Goal: Task Accomplishment & Management: Use online tool/utility

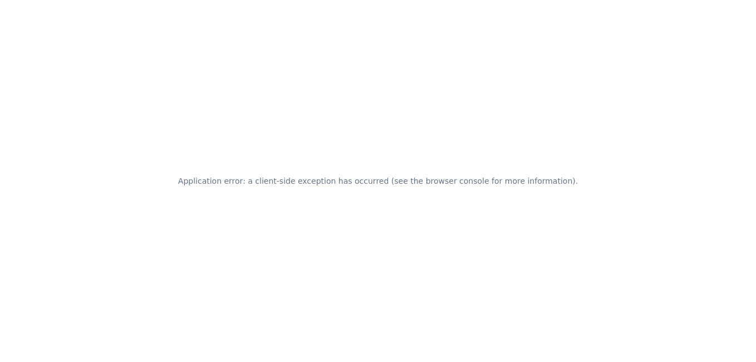
click at [285, 127] on div "Application error: a client-side exception has occurred (see the browser consol…" at bounding box center [378, 181] width 756 height 362
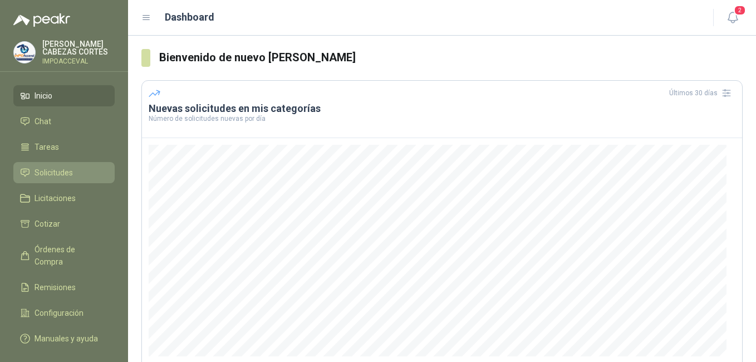
click at [45, 173] on span "Solicitudes" at bounding box center [53, 172] width 38 height 12
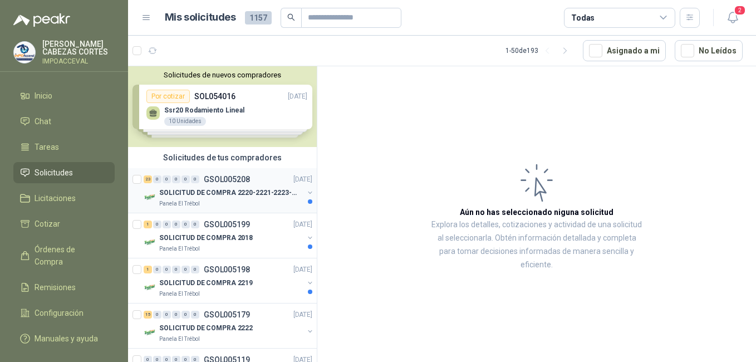
click at [203, 179] on div "23 0 0 0 0 0 GSOL005208" at bounding box center [197, 179] width 106 height 8
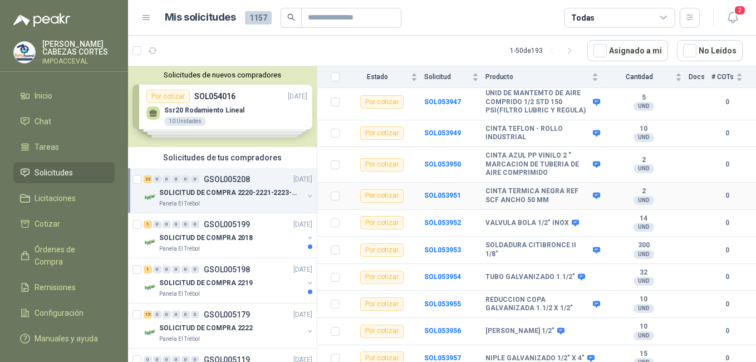
scroll to position [167, 0]
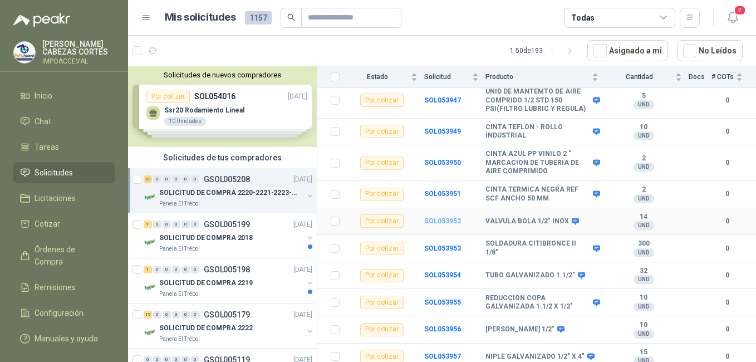
click at [434, 217] on b "SOL053952" at bounding box center [442, 221] width 37 height 8
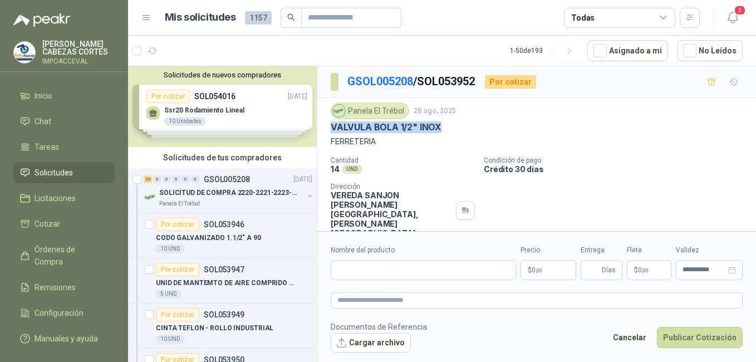
drag, startPoint x: 329, startPoint y: 125, endPoint x: 461, endPoint y: 131, distance: 132.0
click at [461, 131] on div "Panela El Trébol [DATE] VALVULA BOLA 1/2" INOX FERRETERIA Cantidad 14 UND  Con…" at bounding box center [536, 170] width 438 height 144
drag, startPoint x: 461, startPoint y: 131, endPoint x: 431, endPoint y: 127, distance: 30.2
copy p "VALVULA BOLA 1/2" INOX"
click at [384, 266] on input "Nombre del producto" at bounding box center [423, 270] width 185 height 20
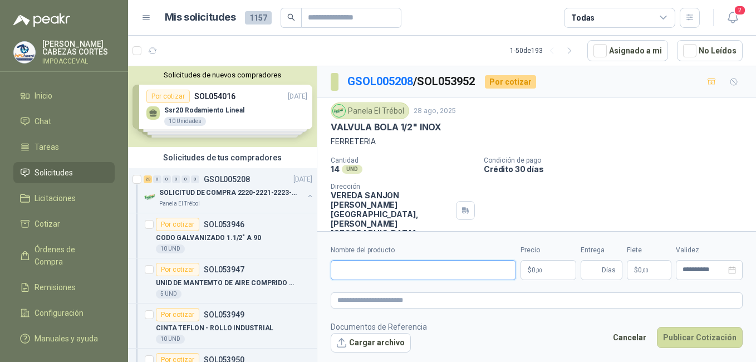
paste input "**********"
type input "**********"
click at [548, 267] on p "$ 0 ,00" at bounding box center [548, 270] width 56 height 20
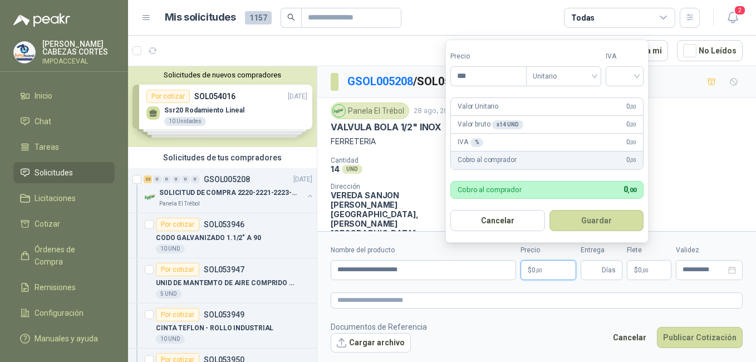
drag, startPoint x: 474, startPoint y: 78, endPoint x: 416, endPoint y: 75, distance: 58.0
click at [431, 79] on body "[PERSON_NAME] IMPOACCEVAL Inicio Chat Tareas Solicitudes Licitaciones Cotizar Ó…" at bounding box center [378, 181] width 756 height 362
type input "********"
click at [618, 72] on input "search" at bounding box center [624, 75] width 24 height 17
click at [626, 98] on div "19%" at bounding box center [627, 99] width 21 height 12
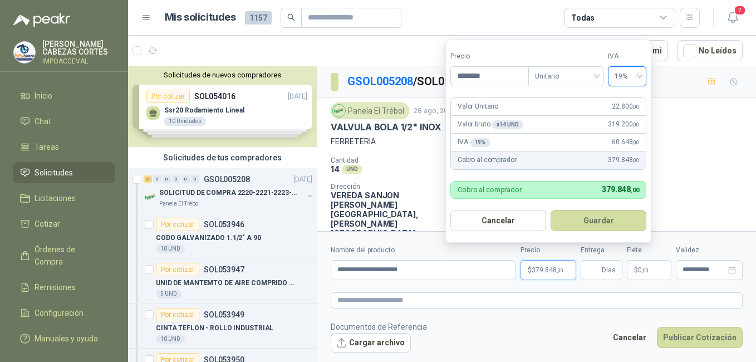
click at [515, 92] on form "Precio ******** Tipo Unitario IVA 19% 19% Valor Unitario 22.800 ,00 Valor bruto…" at bounding box center [548, 141] width 206 height 203
click at [589, 223] on button "Guardar" at bounding box center [598, 220] width 96 height 21
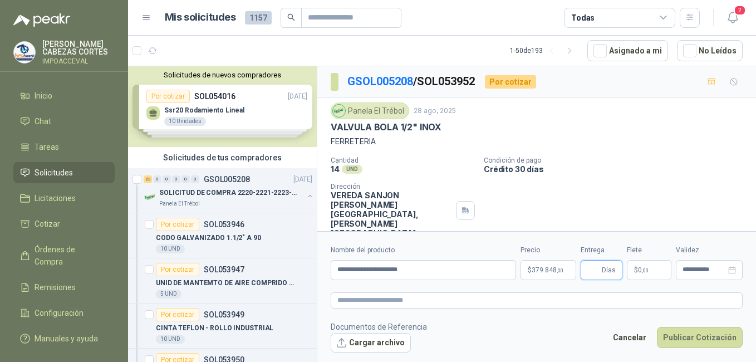
click at [594, 269] on input "Entrega" at bounding box center [593, 269] width 12 height 19
type input "*"
click at [639, 269] on span "0 ,00" at bounding box center [643, 270] width 11 height 7
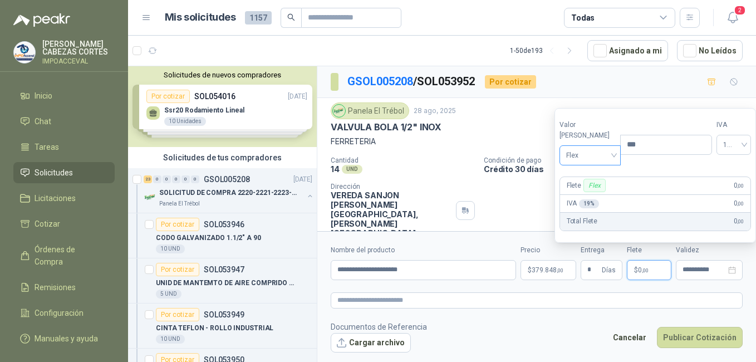
click at [588, 157] on span "Flex" at bounding box center [590, 155] width 48 height 17
click at [581, 197] on div "Incluido" at bounding box center [587, 196] width 38 height 12
click at [578, 155] on span "Incluido" at bounding box center [588, 155] width 49 height 17
click at [576, 161] on span "Incluido" at bounding box center [588, 155] width 49 height 17
click at [713, 270] on input "**********" at bounding box center [703, 269] width 43 height 7
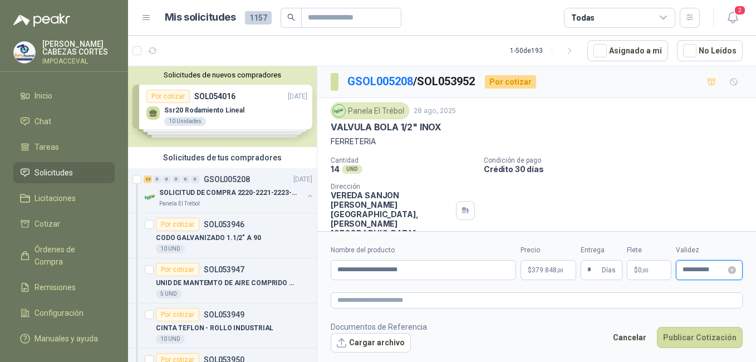
click at [694, 271] on input "**********" at bounding box center [703, 269] width 43 height 7
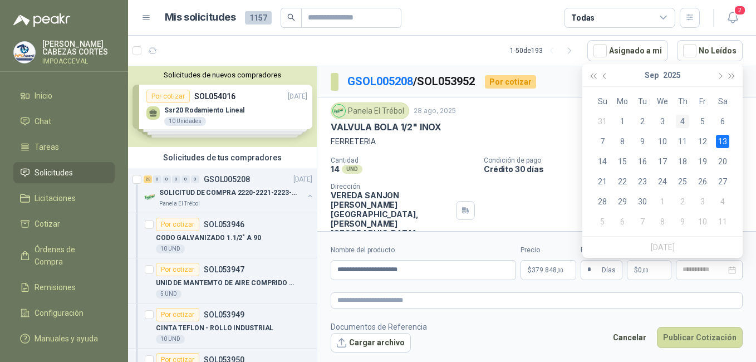
click at [685, 120] on div "4" at bounding box center [682, 121] width 13 height 13
type input "**********"
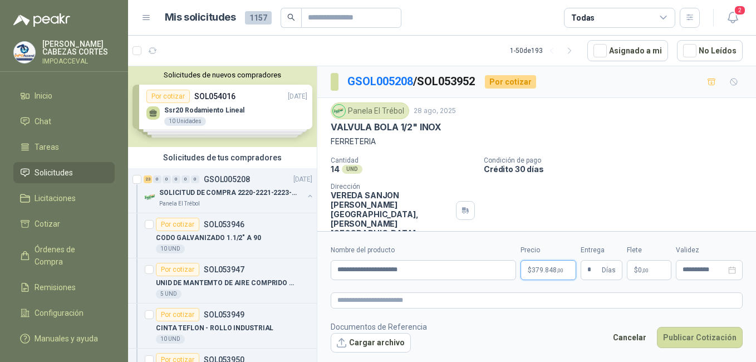
drag, startPoint x: 548, startPoint y: 269, endPoint x: 556, endPoint y: 268, distance: 8.4
click at [548, 269] on span "379.848 ,00" at bounding box center [547, 270] width 32 height 7
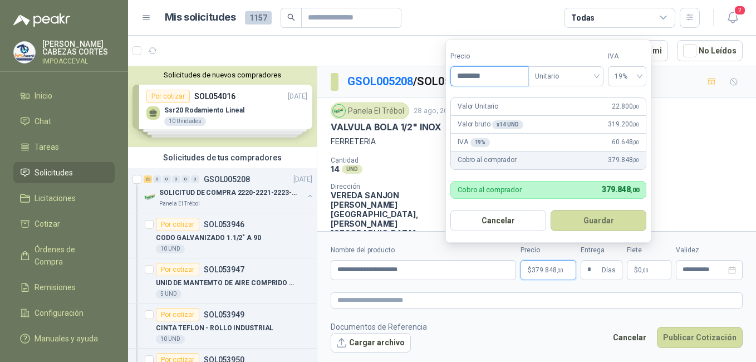
drag, startPoint x: 467, startPoint y: 75, endPoint x: 503, endPoint y: 81, distance: 36.8
click at [502, 81] on input "********" at bounding box center [489, 76] width 77 height 19
type input "********"
click at [565, 214] on button "Guardar" at bounding box center [598, 220] width 96 height 21
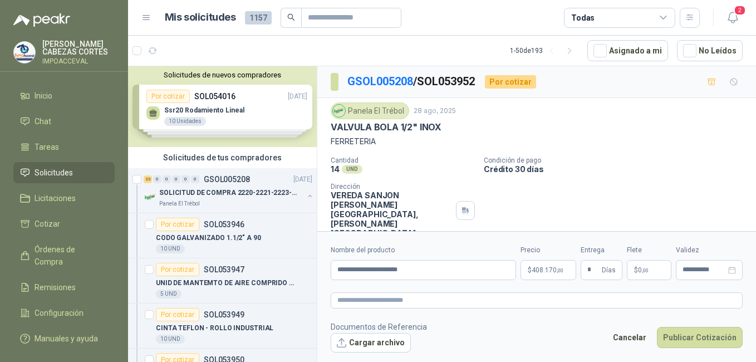
click at [639, 149] on div "Panela El Trébol [DATE] VALVULA BOLA 1/2" INOX FERRETERIA Cantidad 14 UND  Con…" at bounding box center [537, 169] width 412 height 135
click at [711, 338] on button "Publicar Cotización" at bounding box center [700, 337] width 86 height 21
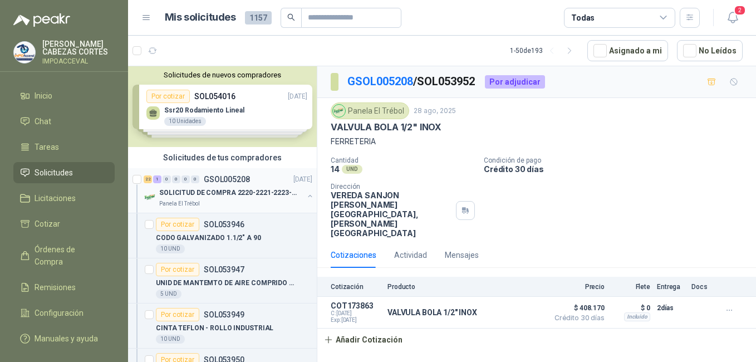
click at [185, 188] on p "SOLICITUD DE COMPRA 2220-2221-2223-2224" at bounding box center [228, 193] width 139 height 11
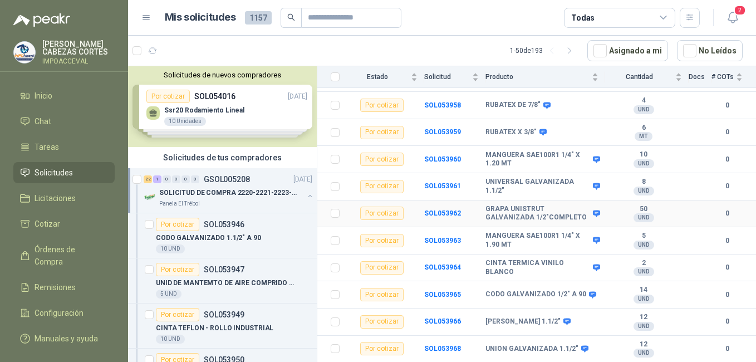
scroll to position [488, 0]
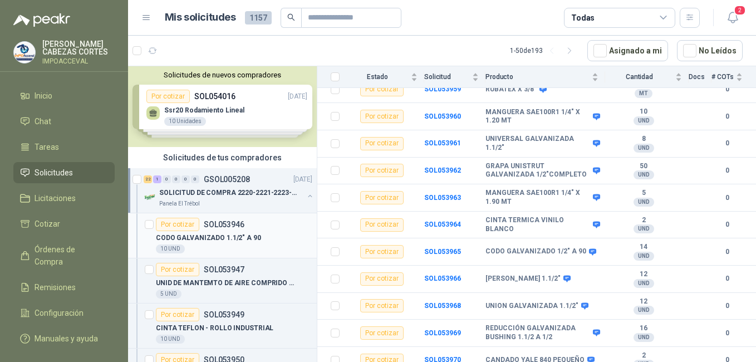
click at [233, 235] on p "CODO GALVANIZADO 1.1/2" A 90" at bounding box center [208, 238] width 105 height 11
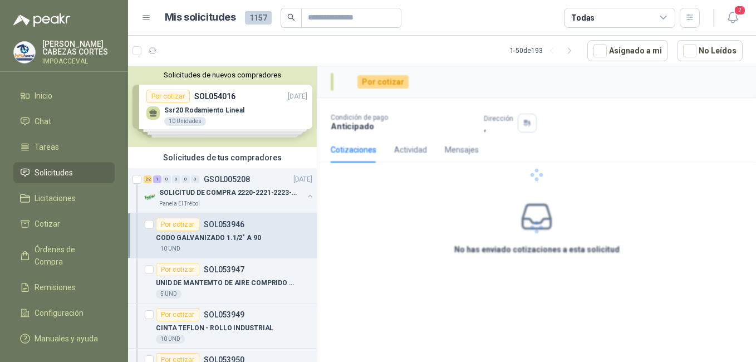
click at [183, 166] on div "Solicitudes de tus compradores" at bounding box center [222, 157] width 189 height 21
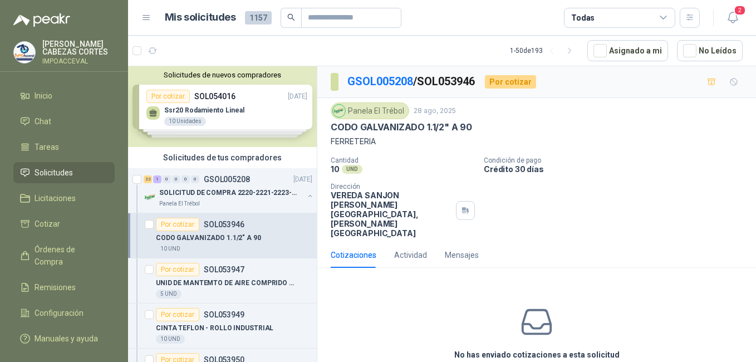
click at [211, 96] on div "Solicitudes de nuevos compradores Por cotizar SOL054016 [DATE] Ssr20 Rodamiento…" at bounding box center [222, 106] width 189 height 81
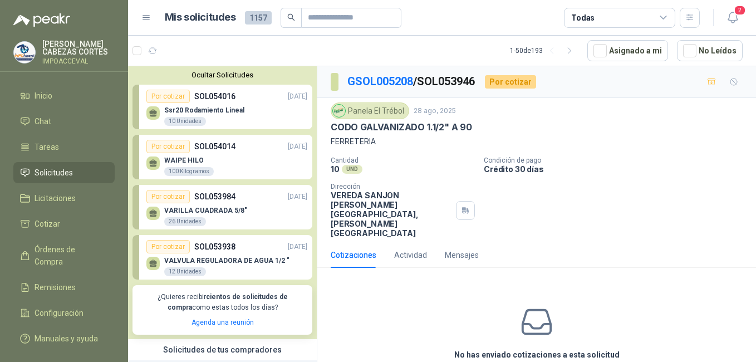
scroll to position [56, 0]
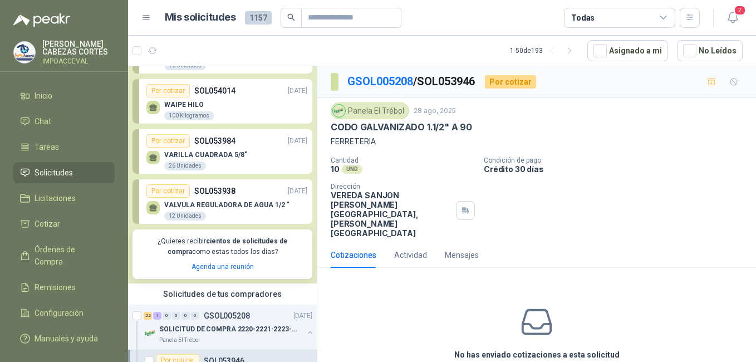
click at [219, 147] on div "Por cotizar SOL053984 [DATE]" at bounding box center [226, 140] width 161 height 13
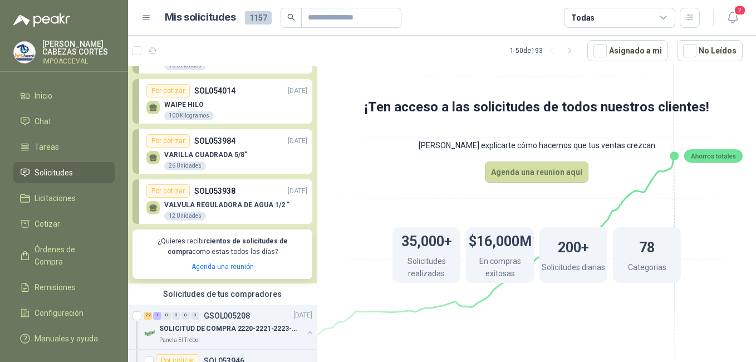
click at [231, 190] on p "SOL053938" at bounding box center [214, 191] width 41 height 12
click at [56, 171] on span "Solicitudes" at bounding box center [53, 172] width 38 height 12
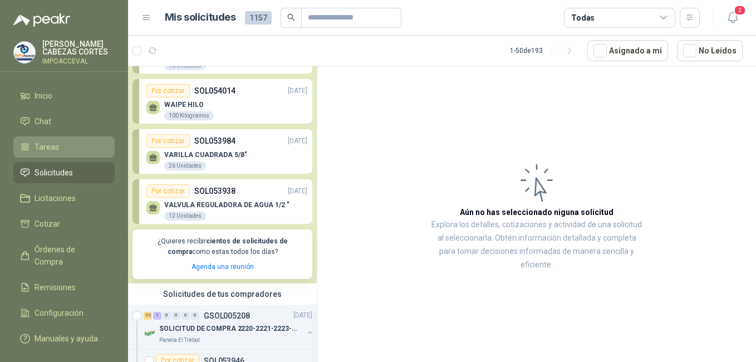
click at [46, 144] on span "Tareas" at bounding box center [46, 147] width 24 height 12
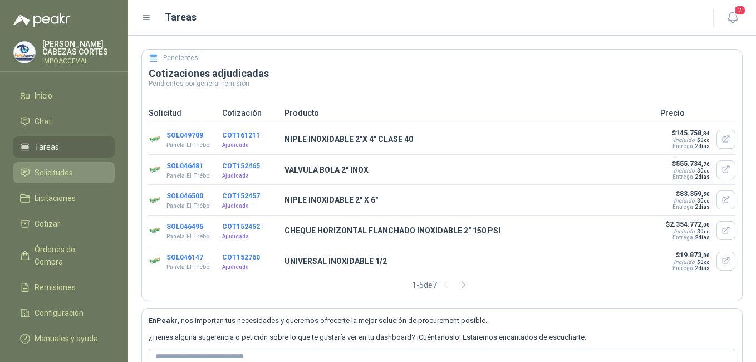
click at [58, 169] on span "Solicitudes" at bounding box center [53, 172] width 38 height 12
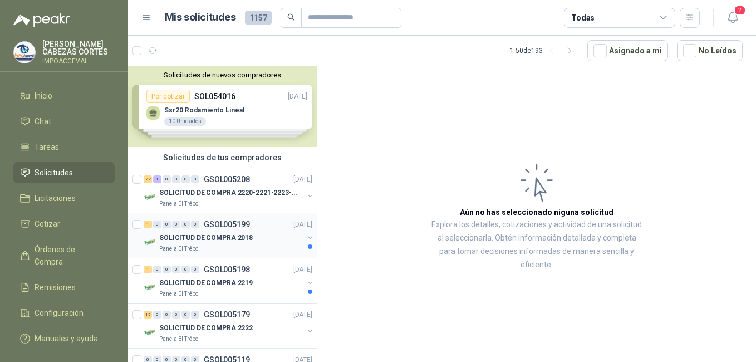
click at [183, 230] on div "1 0 0 0 0 0 GSOL005199 [DATE]" at bounding box center [229, 224] width 171 height 13
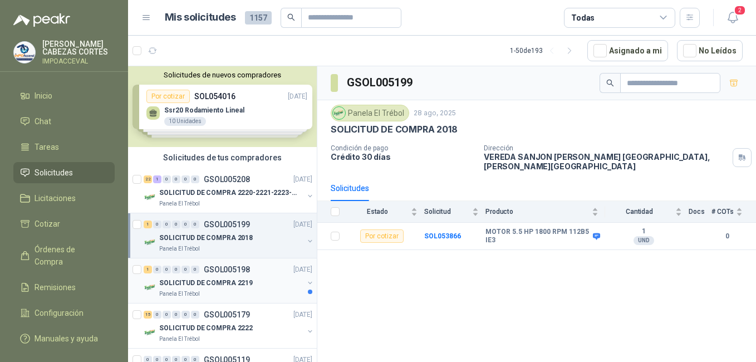
click at [209, 280] on p "SOLICITUD DE COMPRA 2219" at bounding box center [205, 283] width 93 height 11
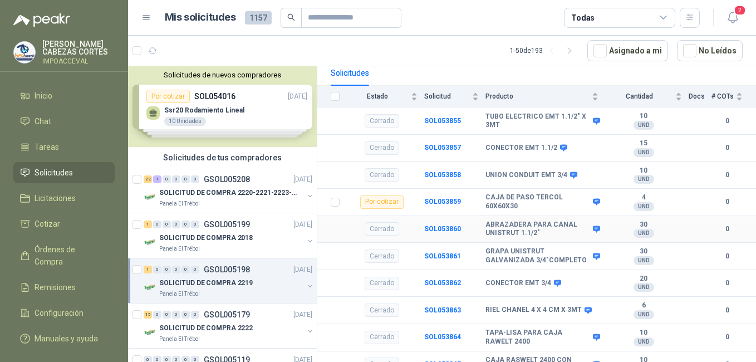
scroll to position [120, 0]
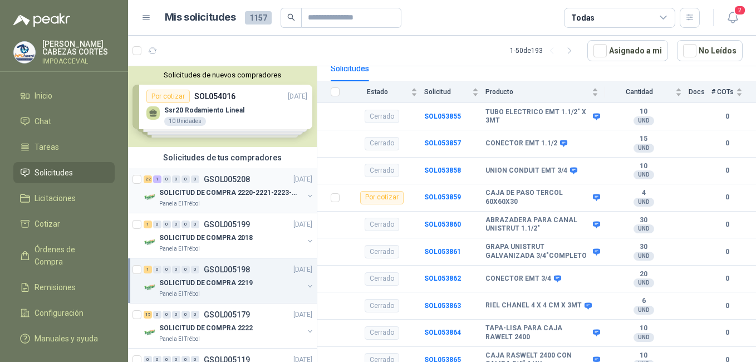
click at [178, 189] on p "SOLICITUD DE COMPRA 2220-2221-2223-2224" at bounding box center [228, 193] width 139 height 11
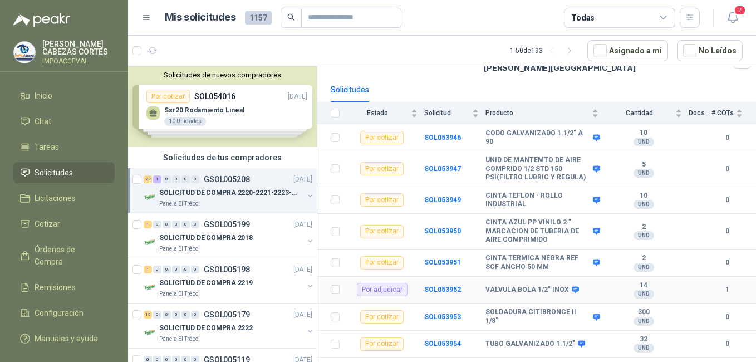
scroll to position [43, 0]
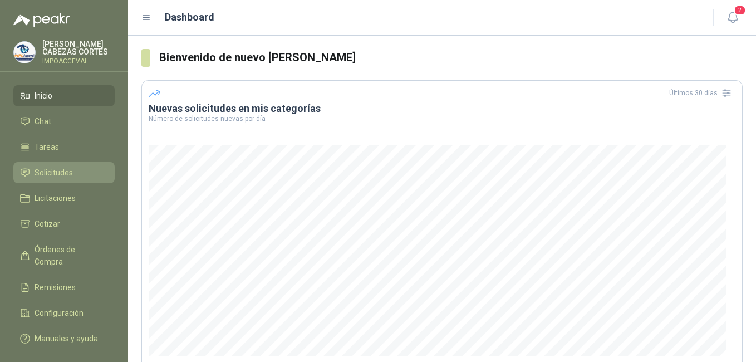
click at [35, 172] on span "Solicitudes" at bounding box center [53, 172] width 38 height 12
